Goal: Navigation & Orientation: Find specific page/section

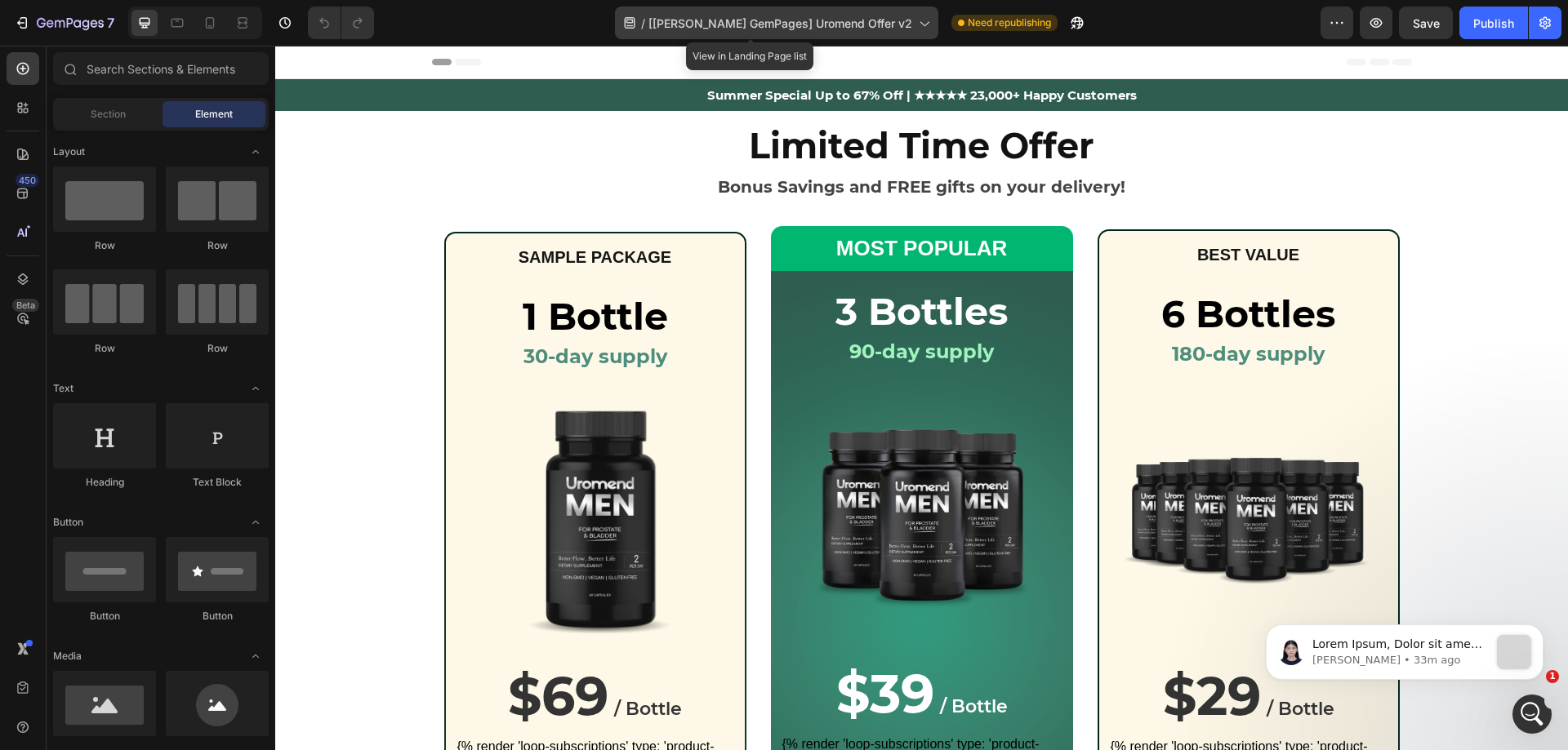
click at [920, 23] on icon at bounding box center [924, 24] width 9 height 5
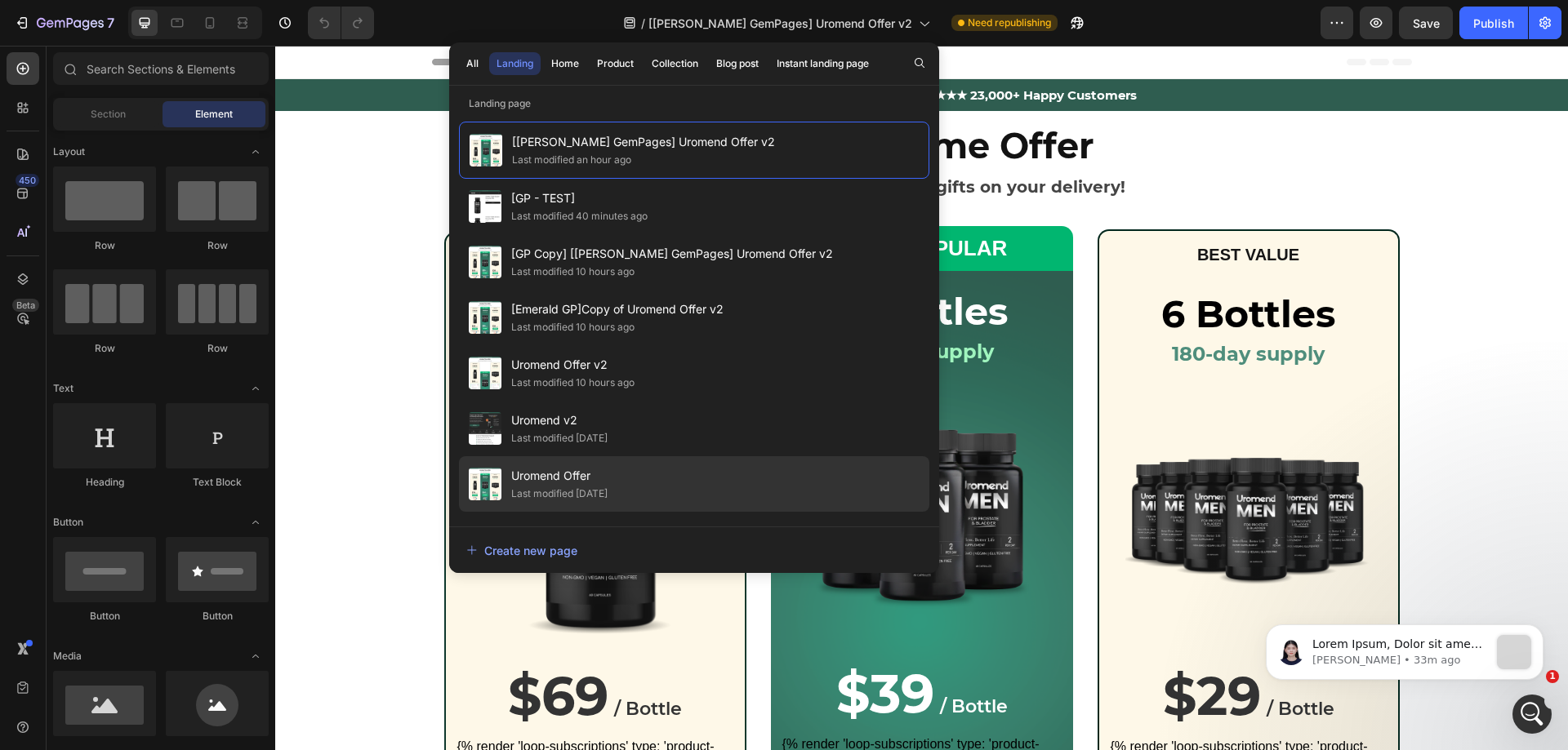
click at [586, 476] on span "Uromend Offer" at bounding box center [559, 475] width 96 height 20
